Goal: Find specific page/section: Find specific page/section

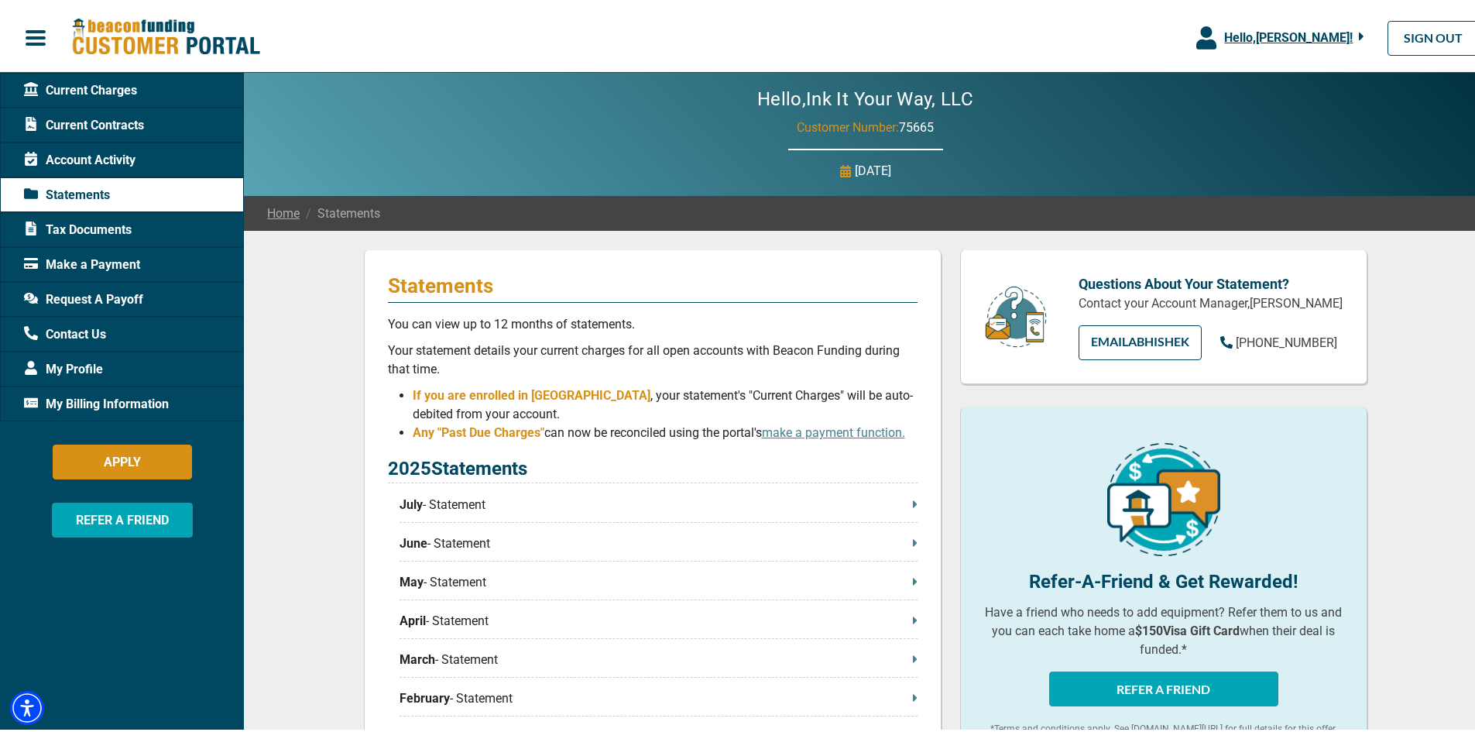
scroll to position [77, 0]
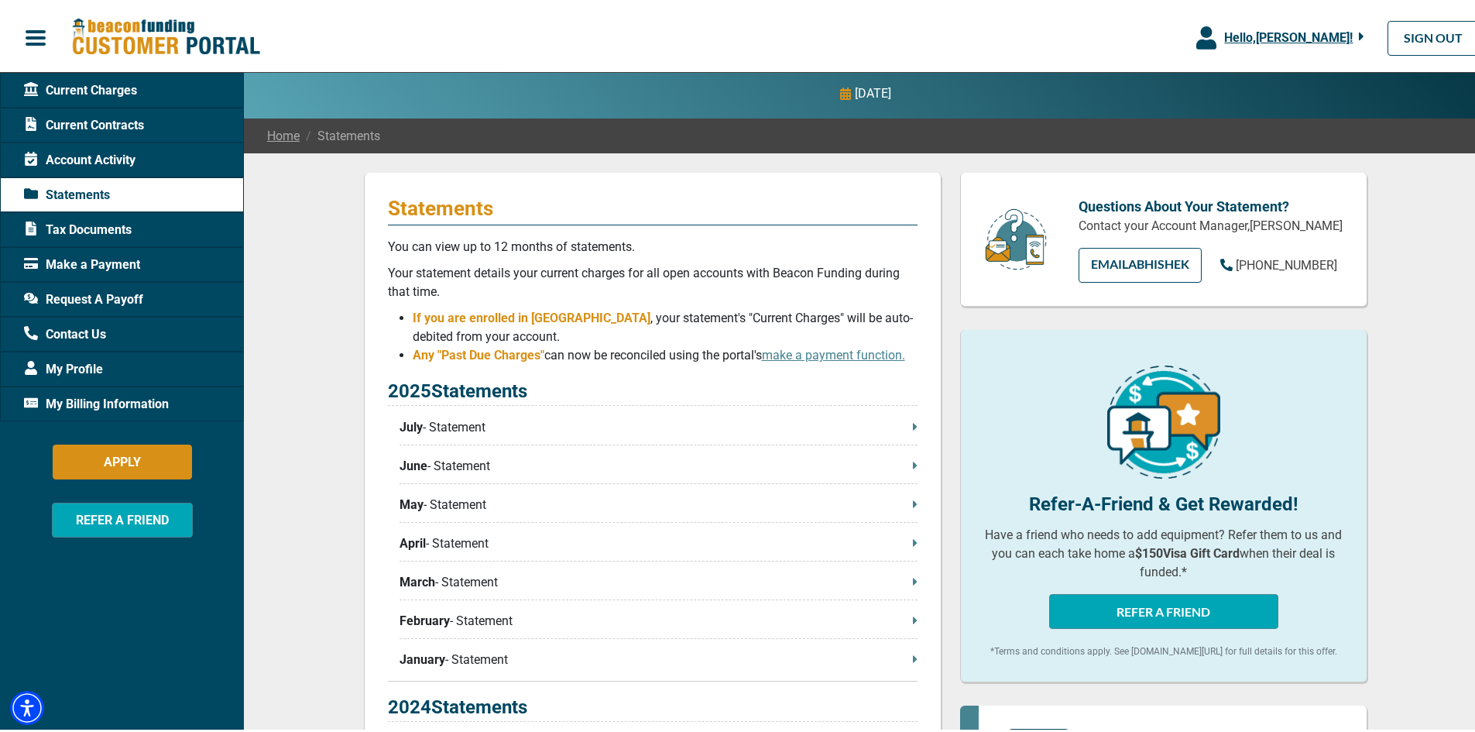
click at [440, 434] on p "July - Statement" at bounding box center [658, 424] width 518 height 19
click at [75, 365] on span "My Profile" at bounding box center [63, 366] width 79 height 19
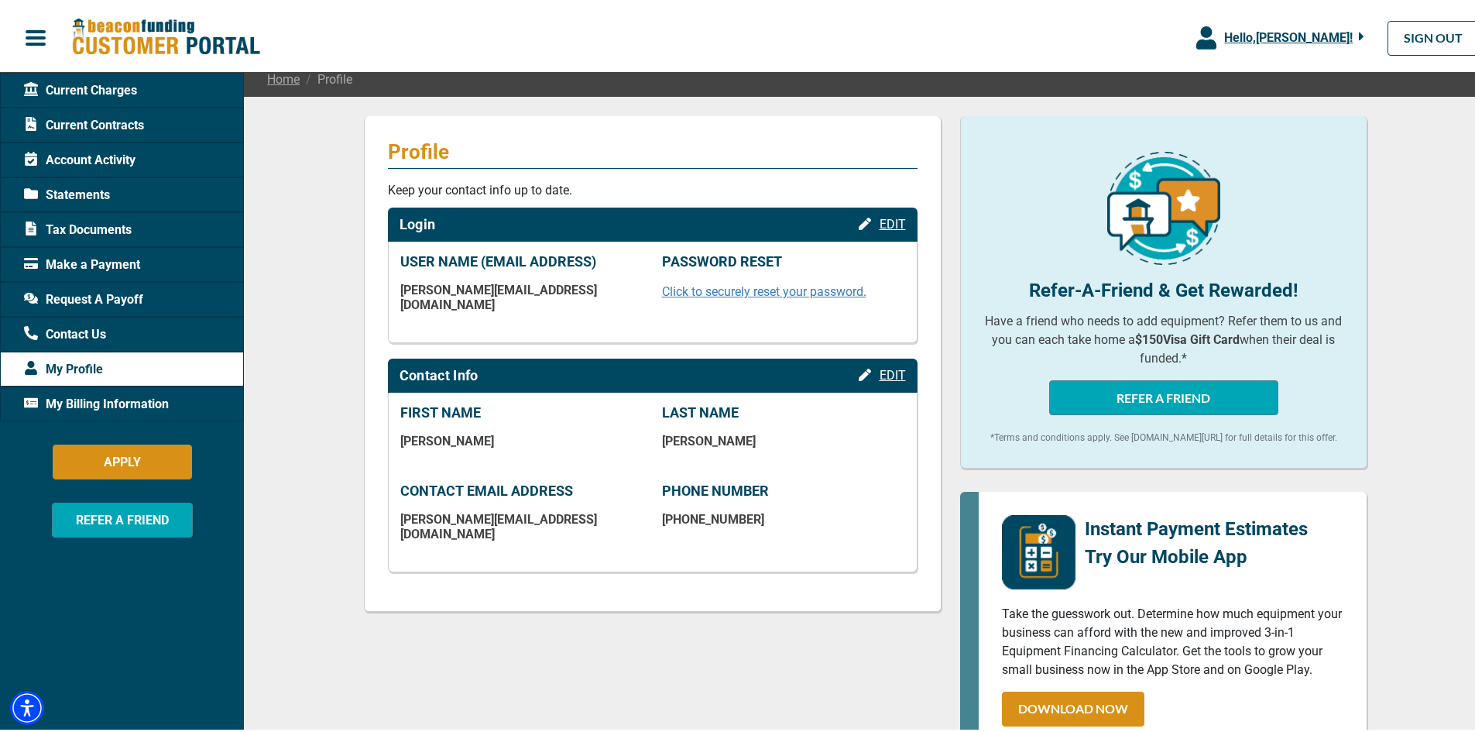
scroll to position [155, 0]
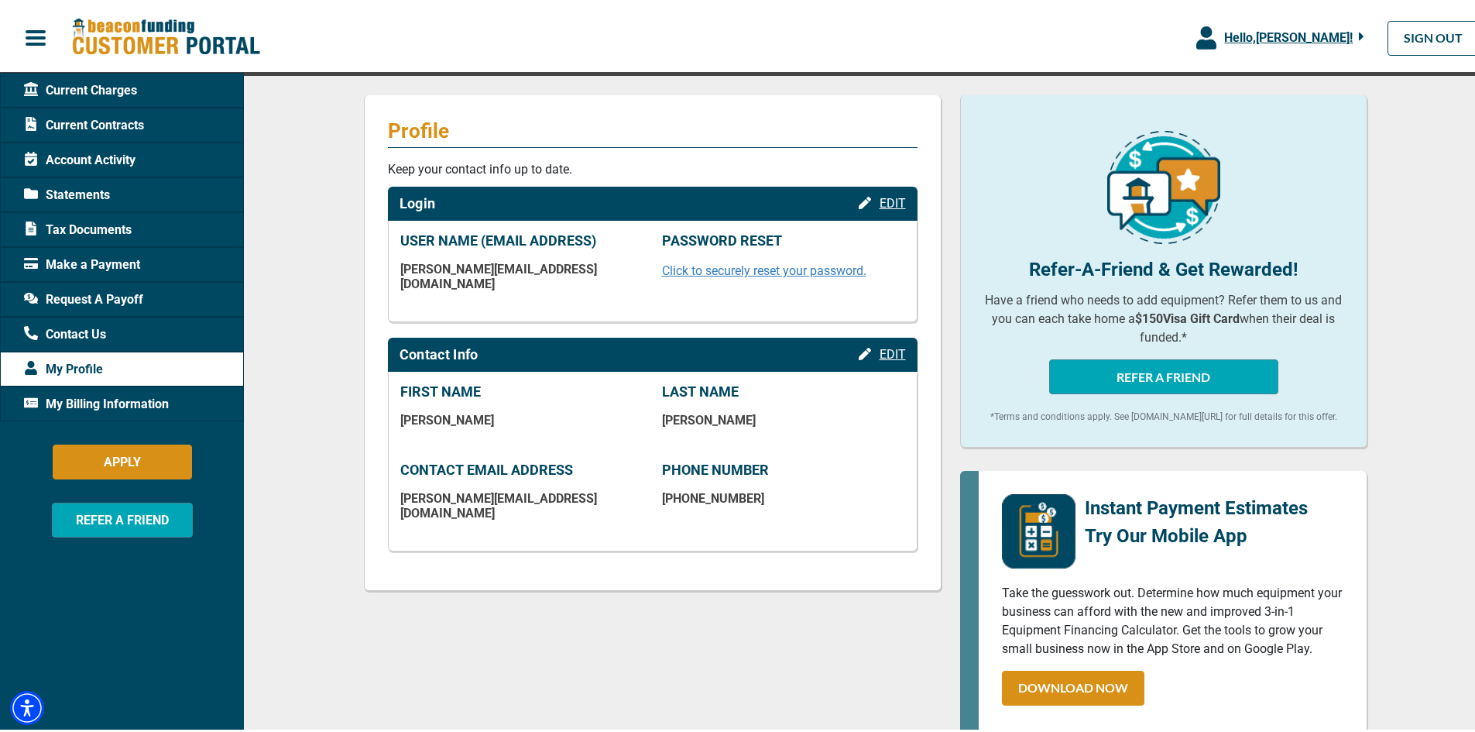
click at [67, 191] on span "Statements" at bounding box center [67, 192] width 86 height 19
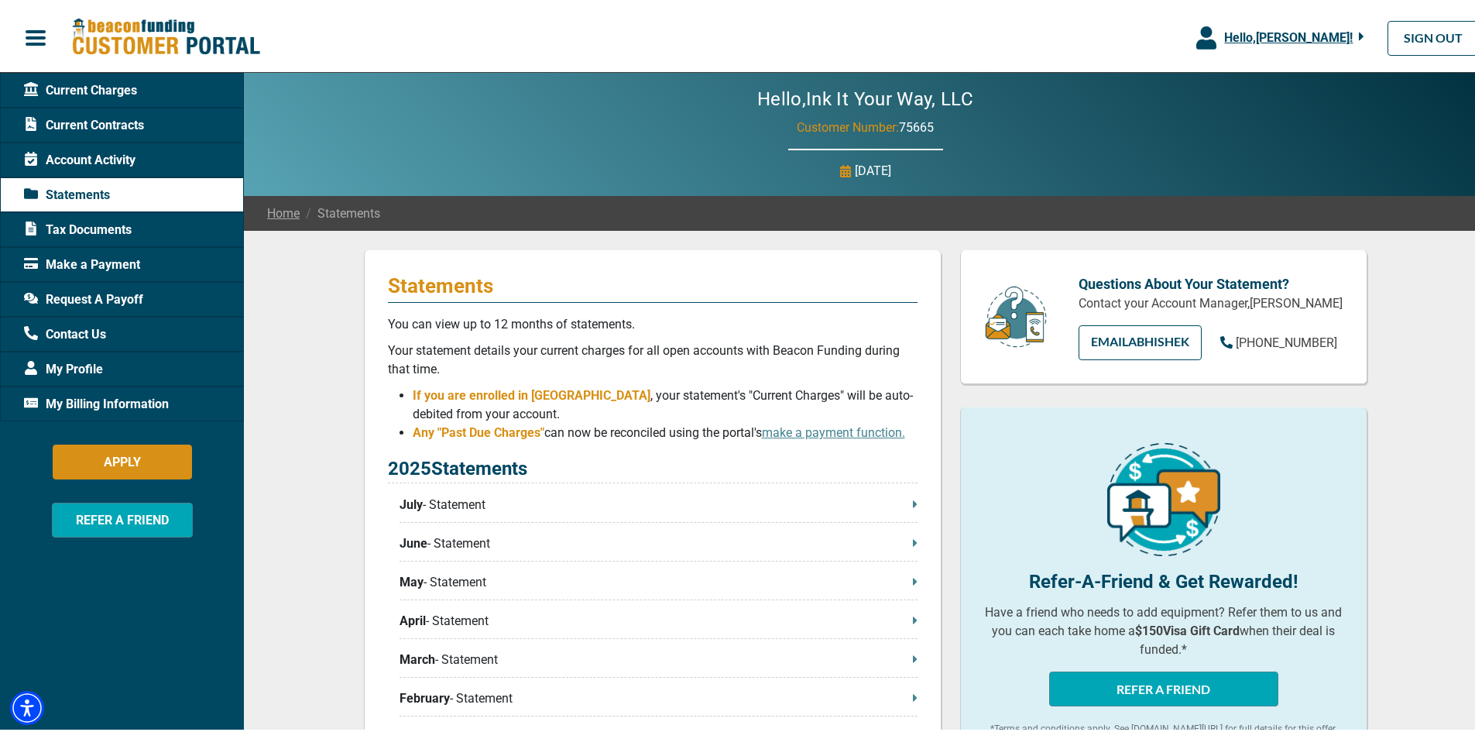
click at [72, 156] on span "Account Activity" at bounding box center [79, 157] width 111 height 19
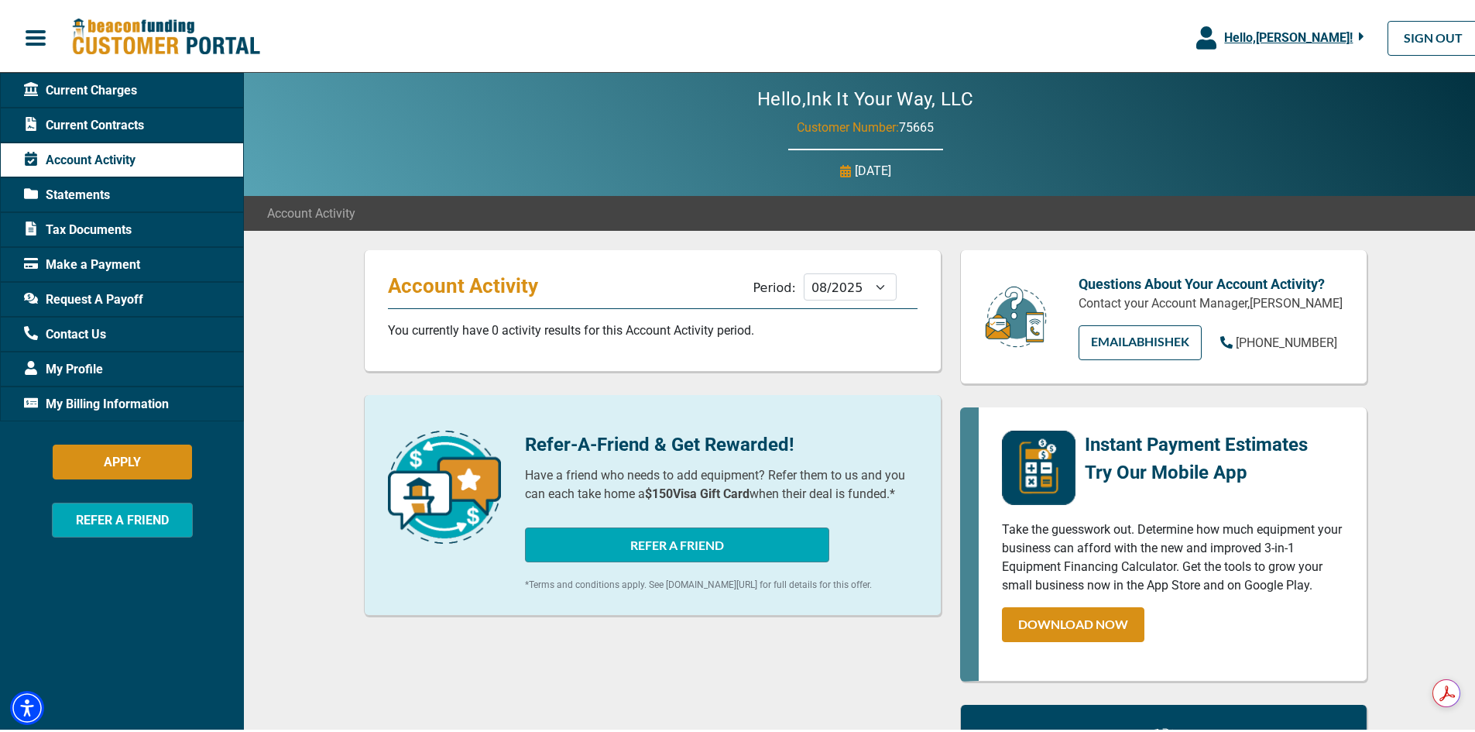
click at [77, 119] on span "Current Contracts" at bounding box center [84, 122] width 120 height 19
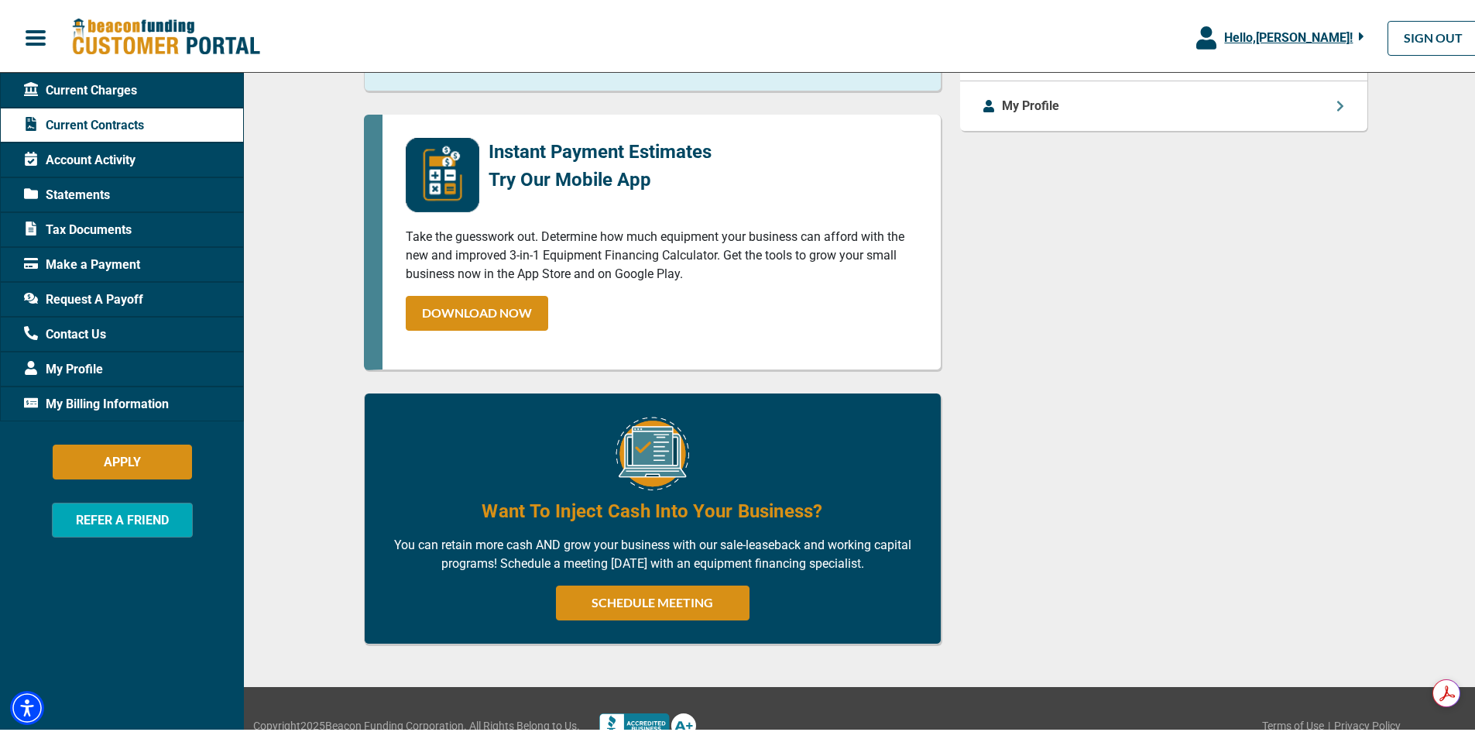
scroll to position [774, 0]
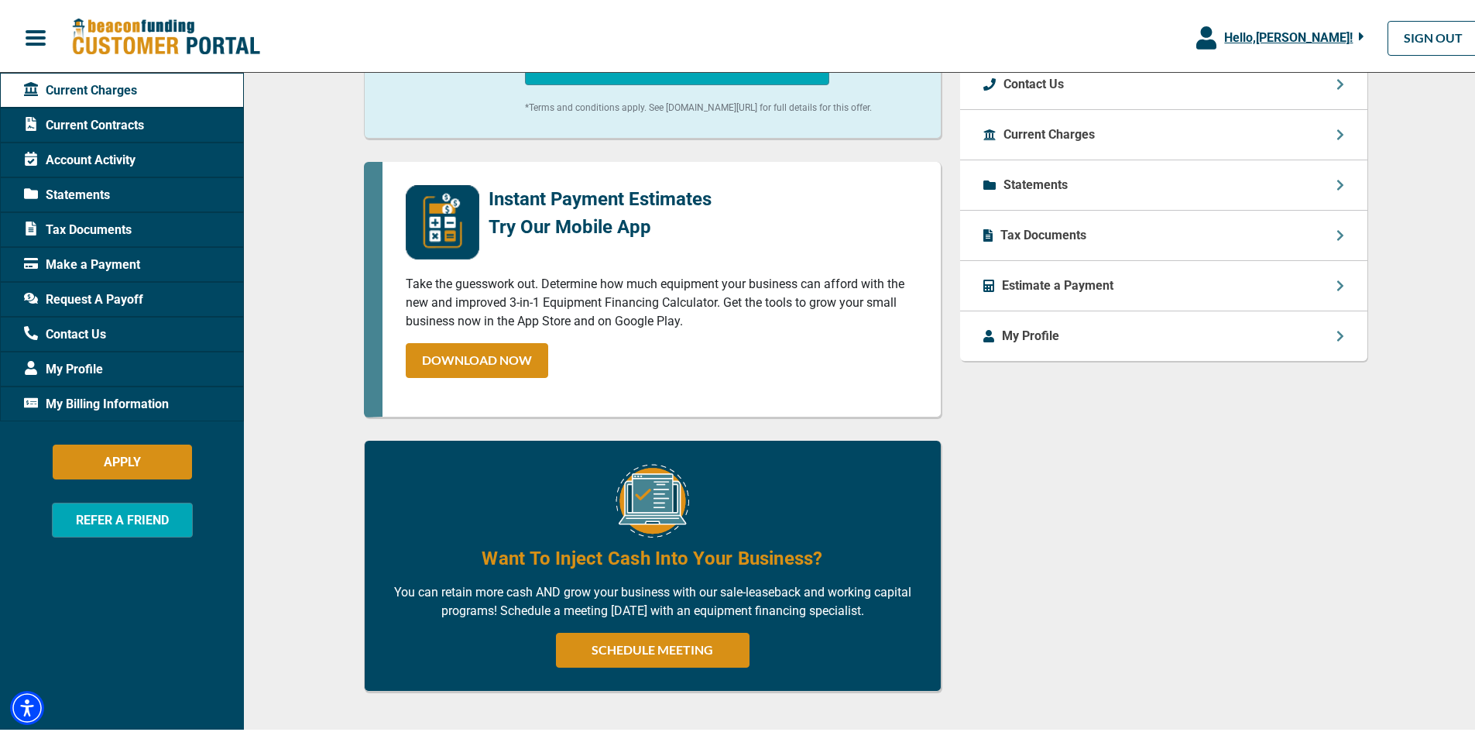
scroll to position [619, 0]
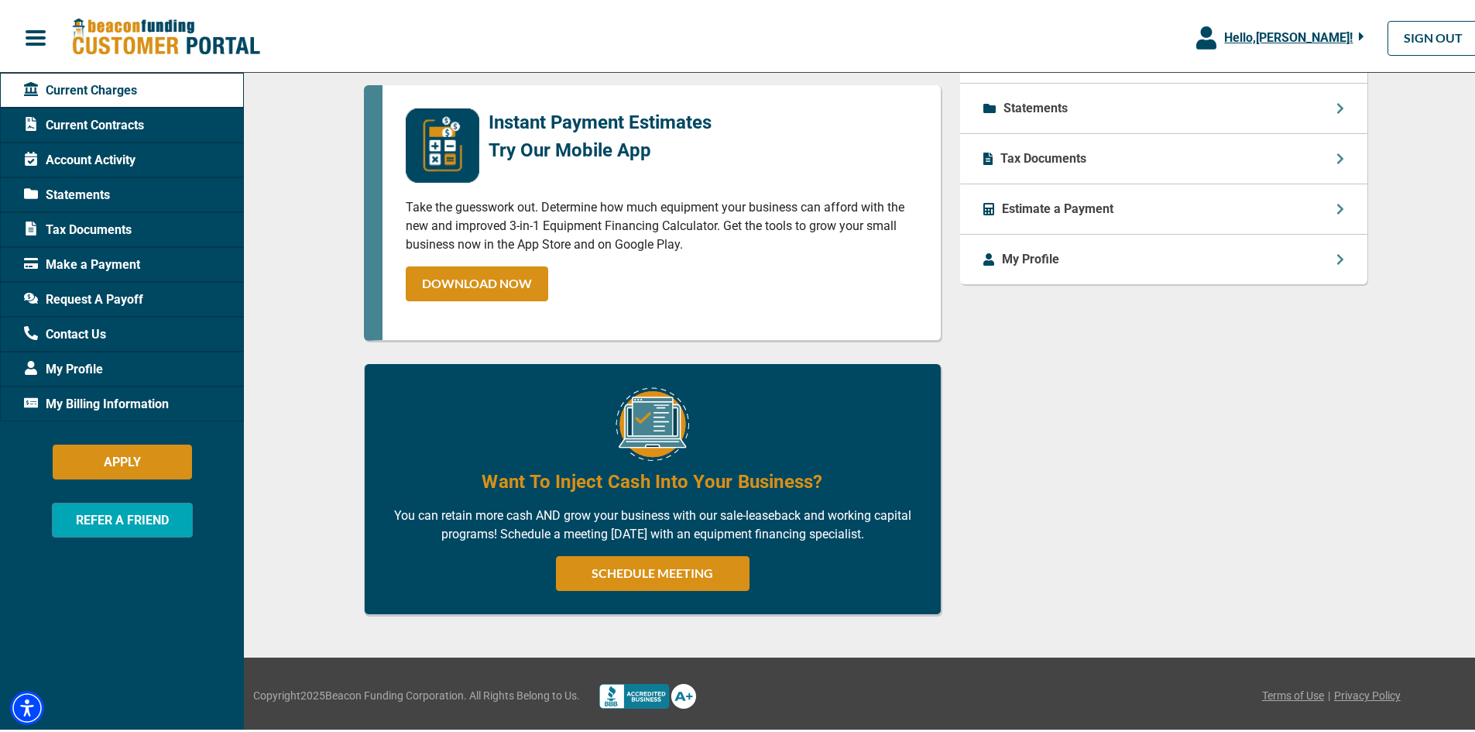
click at [1053, 247] on p "My Profile" at bounding box center [1030, 256] width 57 height 19
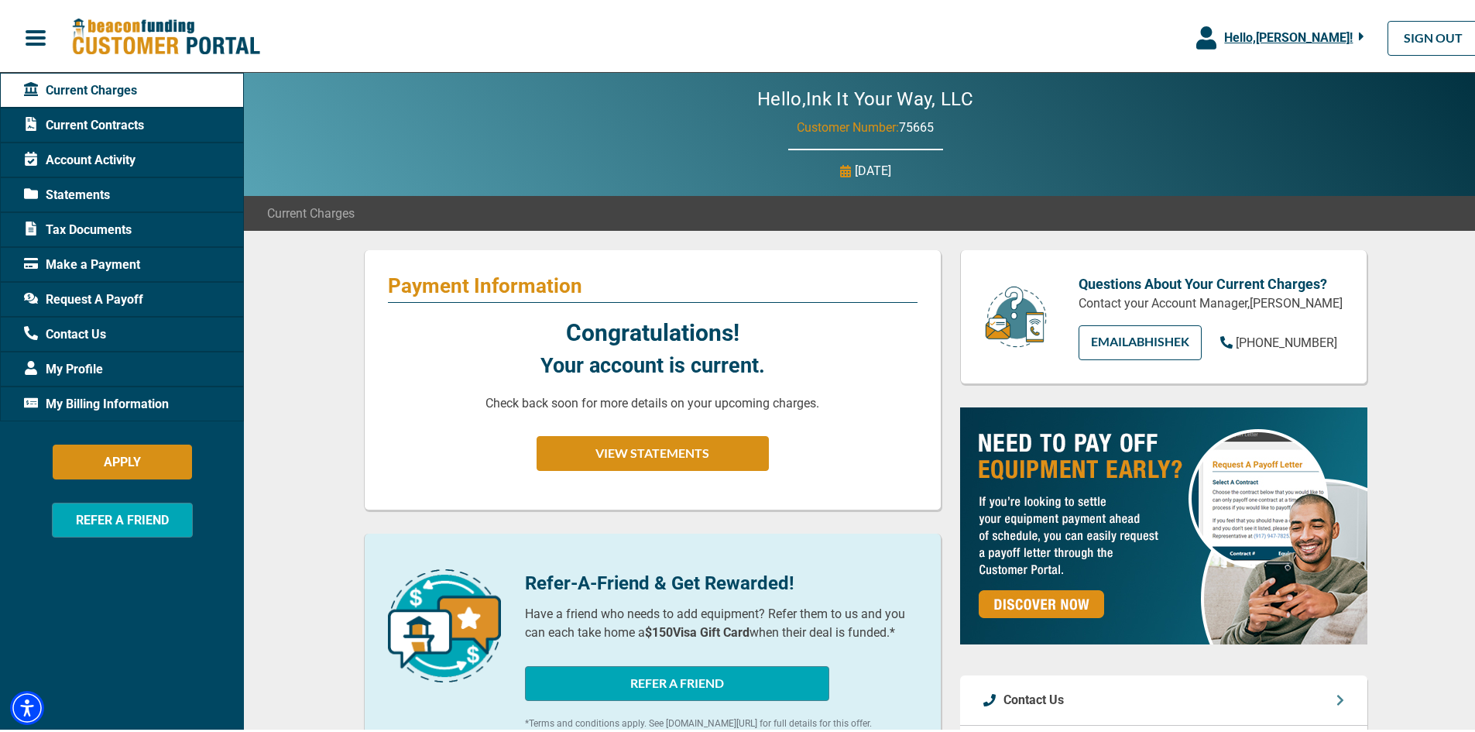
click at [94, 119] on span "Current Contracts" at bounding box center [84, 122] width 120 height 19
